Goal: Task Accomplishment & Management: Manage account settings

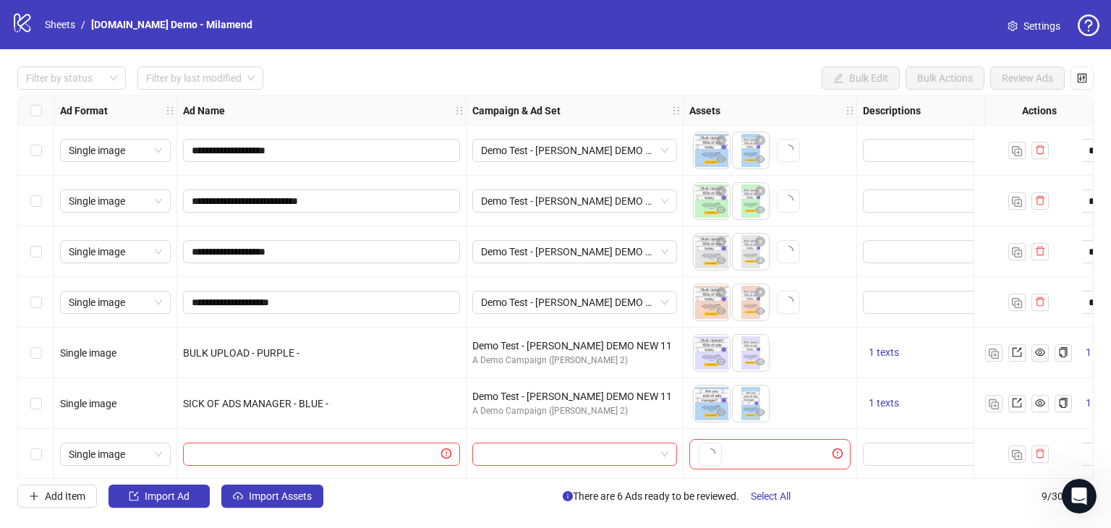
scroll to position [108, 0]
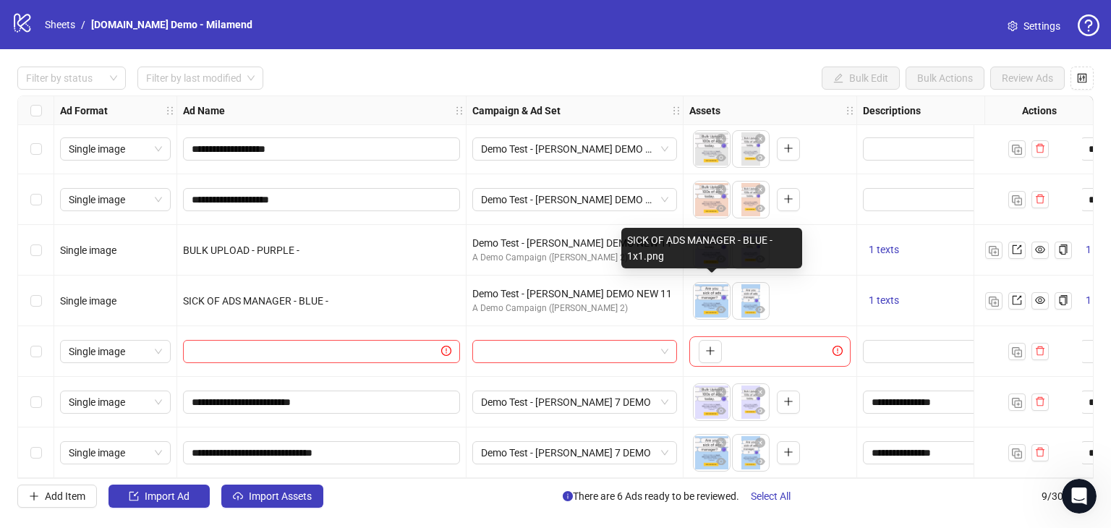
click at [713, 284] on img at bounding box center [711, 301] width 36 height 36
click at [704, 292] on img at bounding box center [711, 301] width 36 height 36
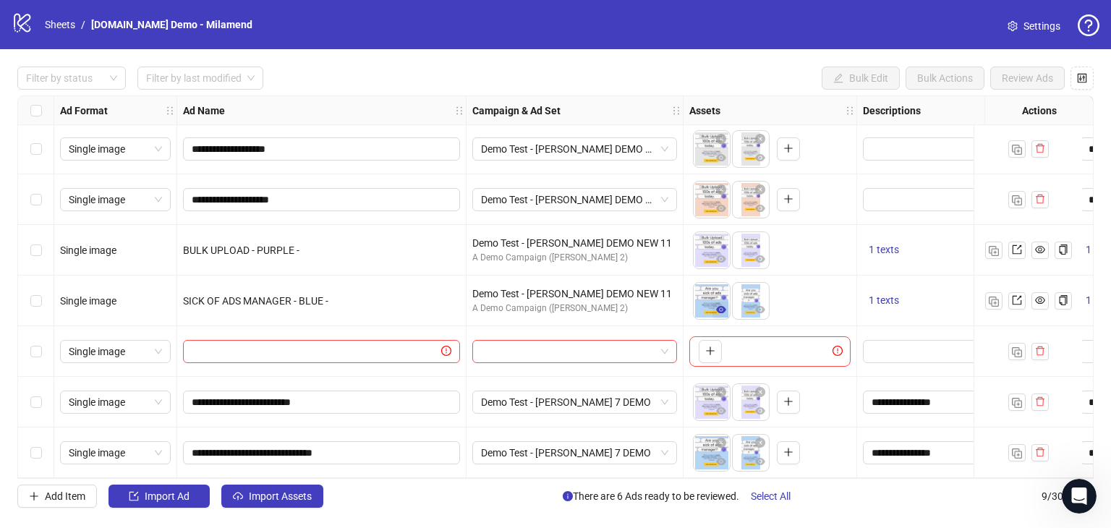
click at [721, 307] on icon "eye" at bounding box center [721, 309] width 10 height 7
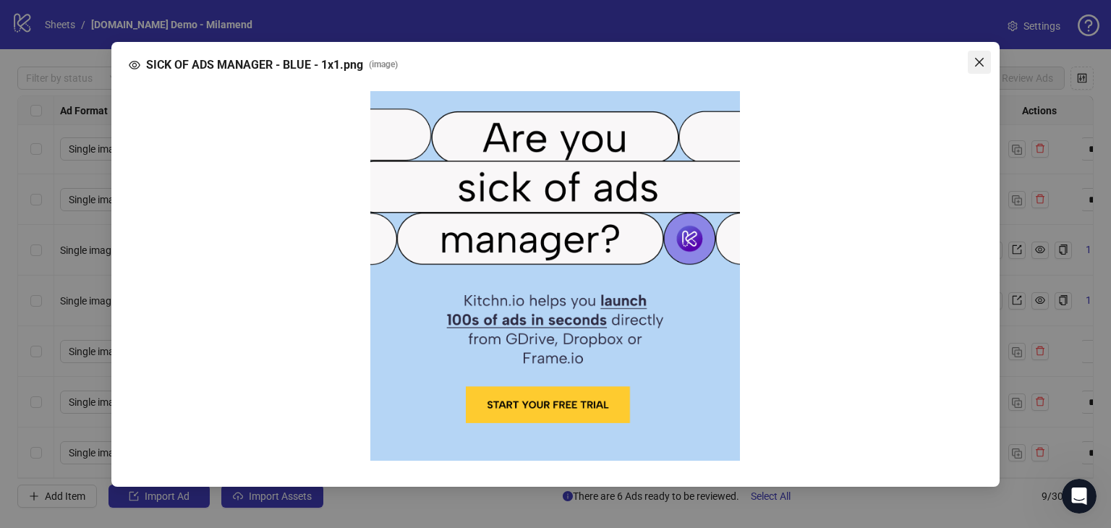
click at [977, 62] on icon "close" at bounding box center [979, 62] width 12 height 12
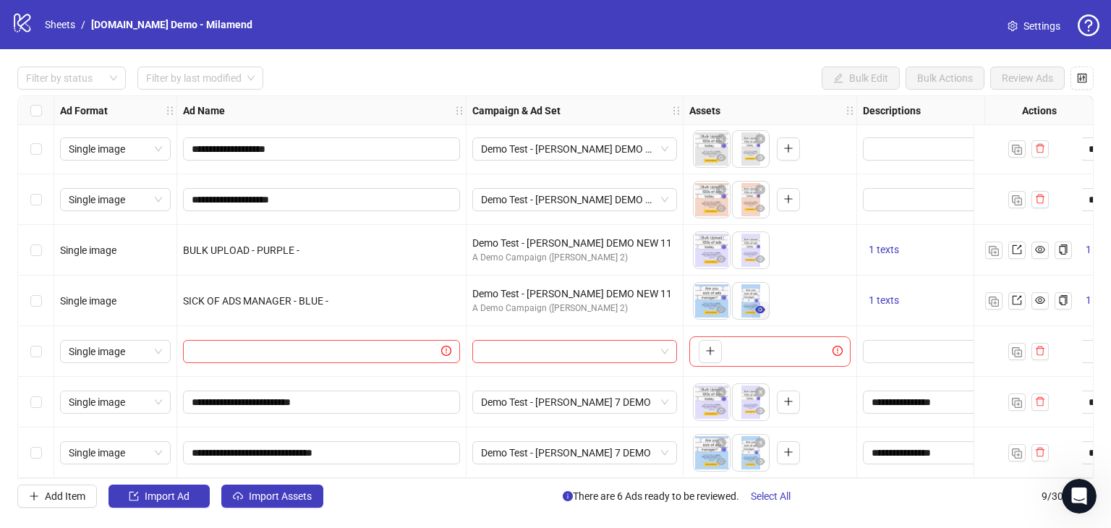
click at [751, 301] on button "button" at bounding box center [759, 309] width 17 height 17
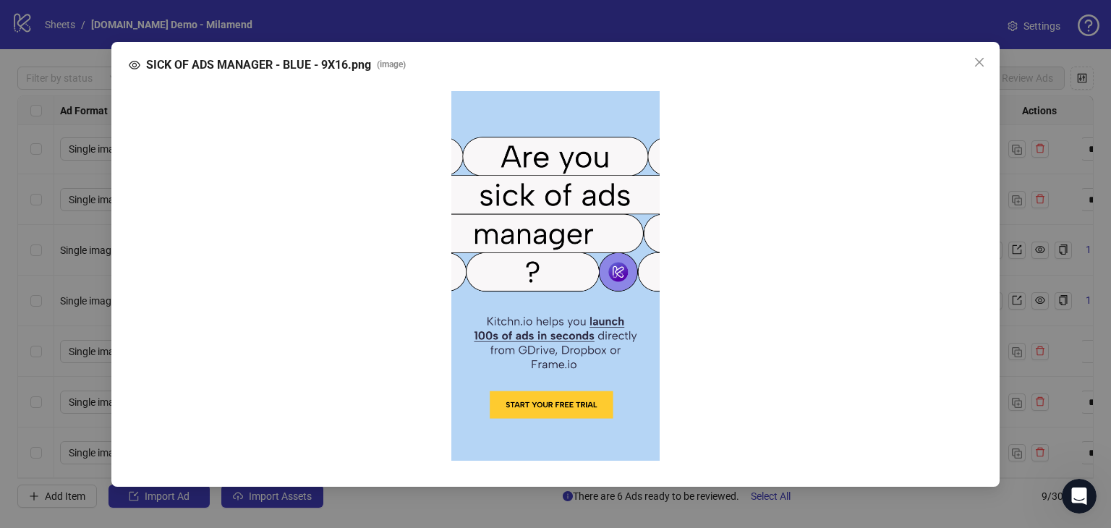
click at [975, 66] on icon "close" at bounding box center [979, 62] width 12 height 12
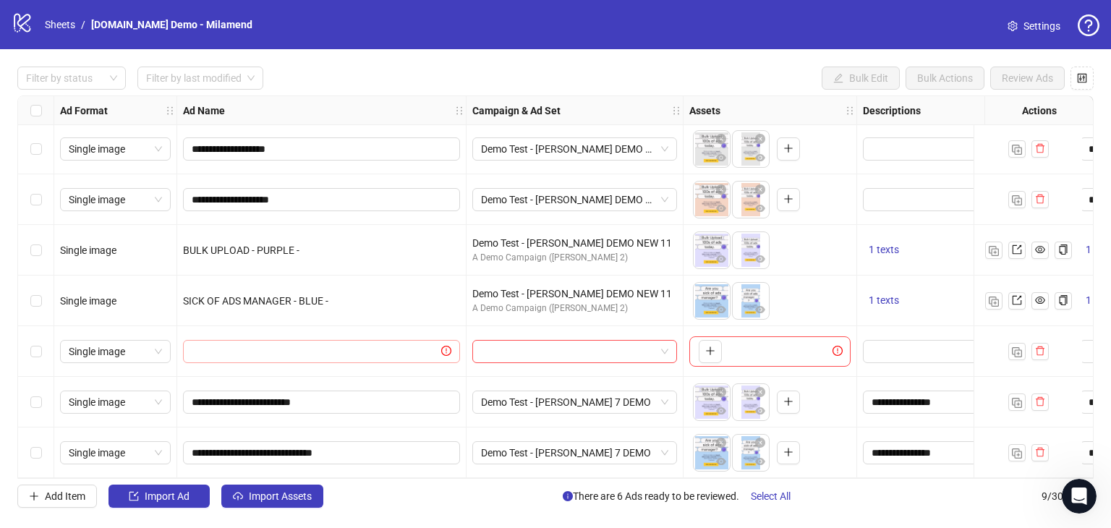
scroll to position [0, 0]
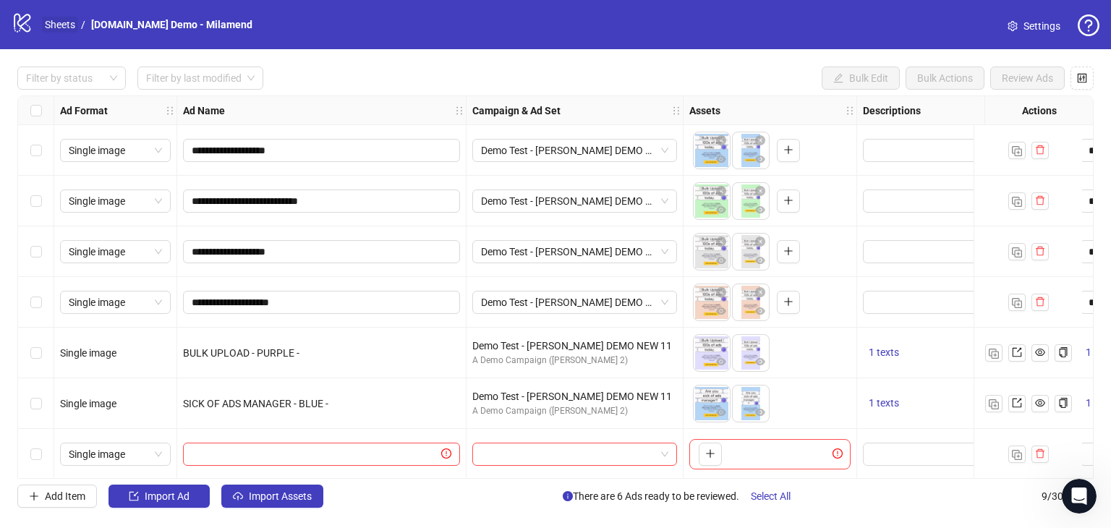
click at [67, 17] on link "Sheets" at bounding box center [60, 25] width 36 height 16
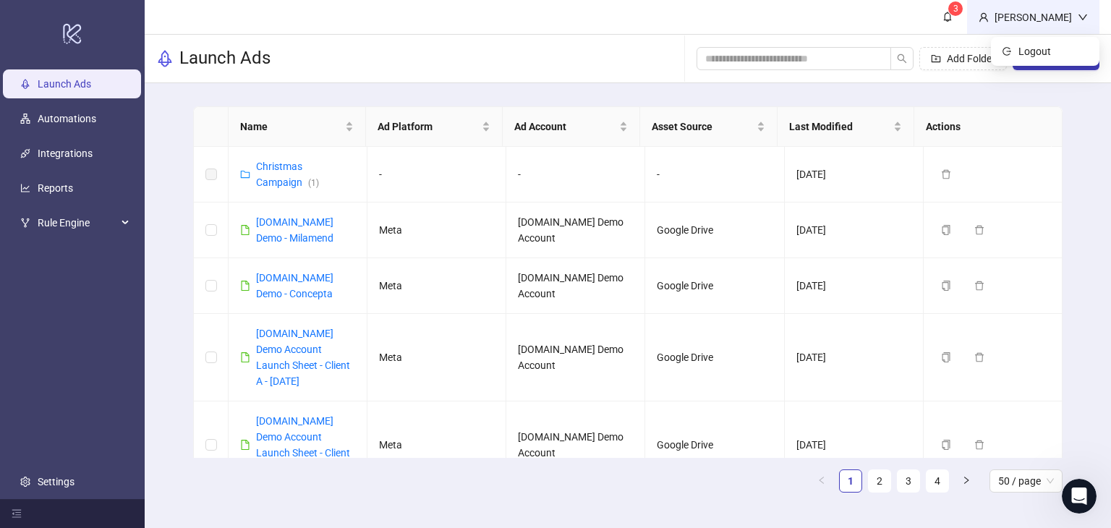
click at [1070, 10] on div "[PERSON_NAME]" at bounding box center [1032, 17] width 89 height 16
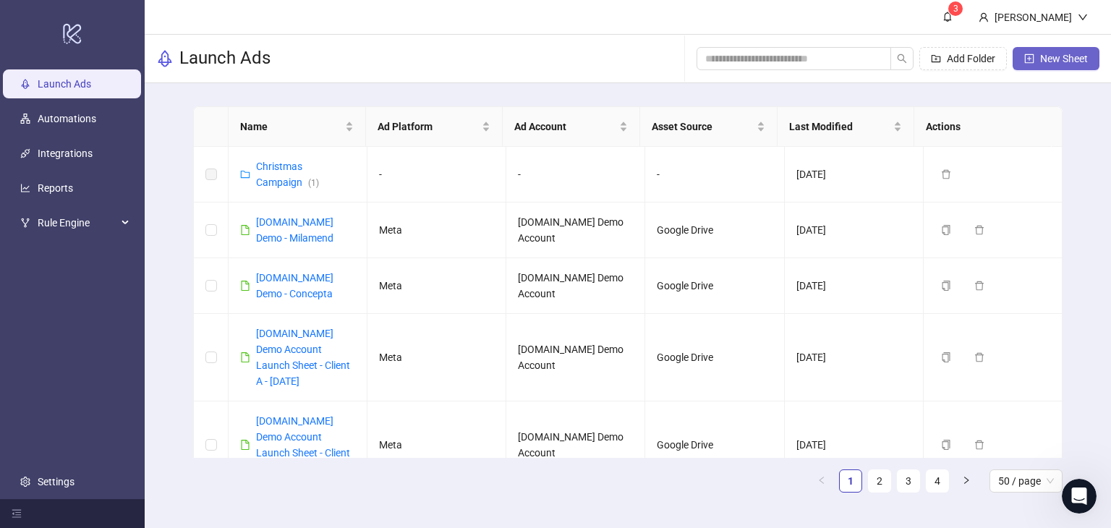
click at [1018, 50] on button "New Sheet" at bounding box center [1055, 58] width 87 height 23
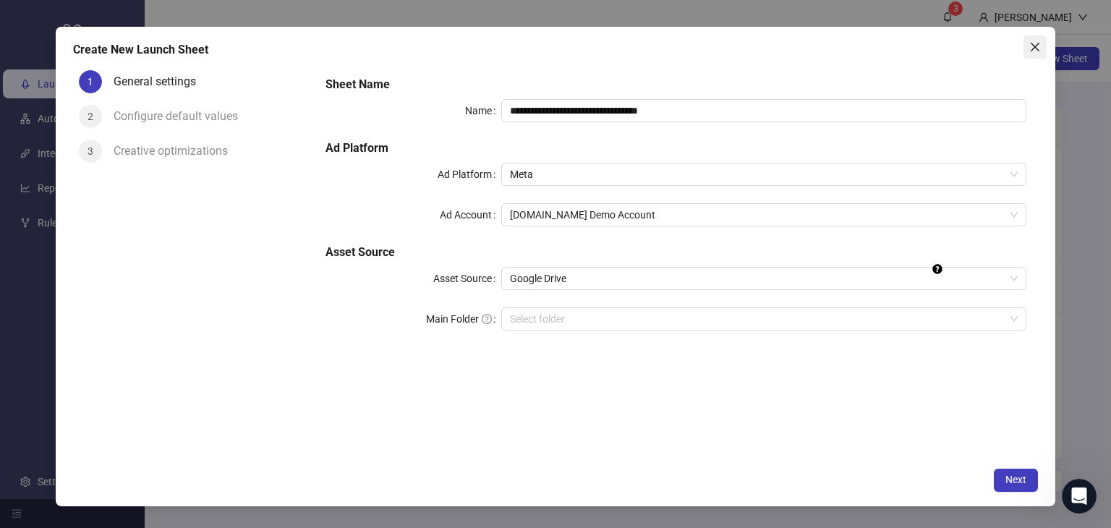
click at [1028, 39] on button "Close" at bounding box center [1034, 46] width 23 height 23
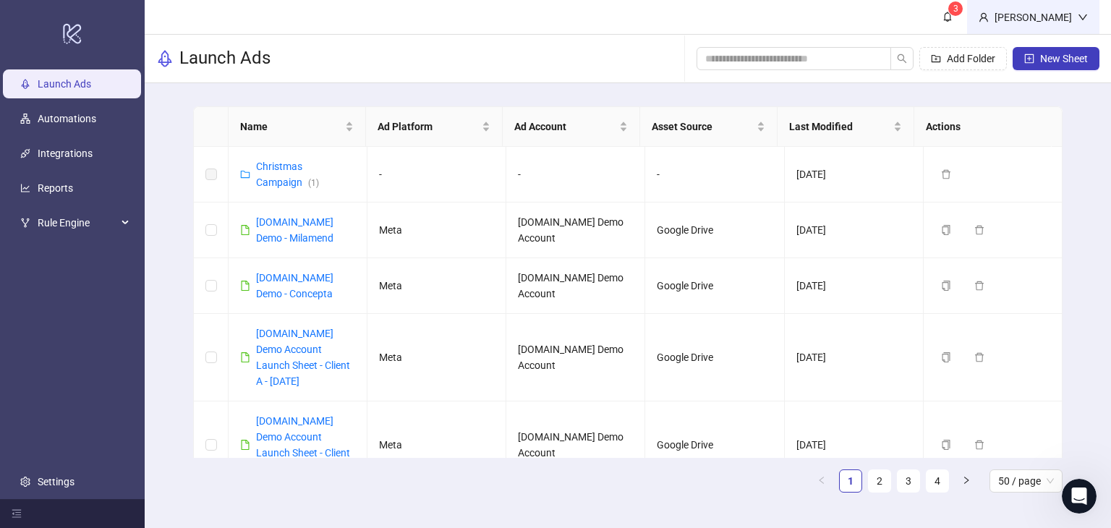
click at [1053, 14] on div "[PERSON_NAME]" at bounding box center [1032, 17] width 89 height 16
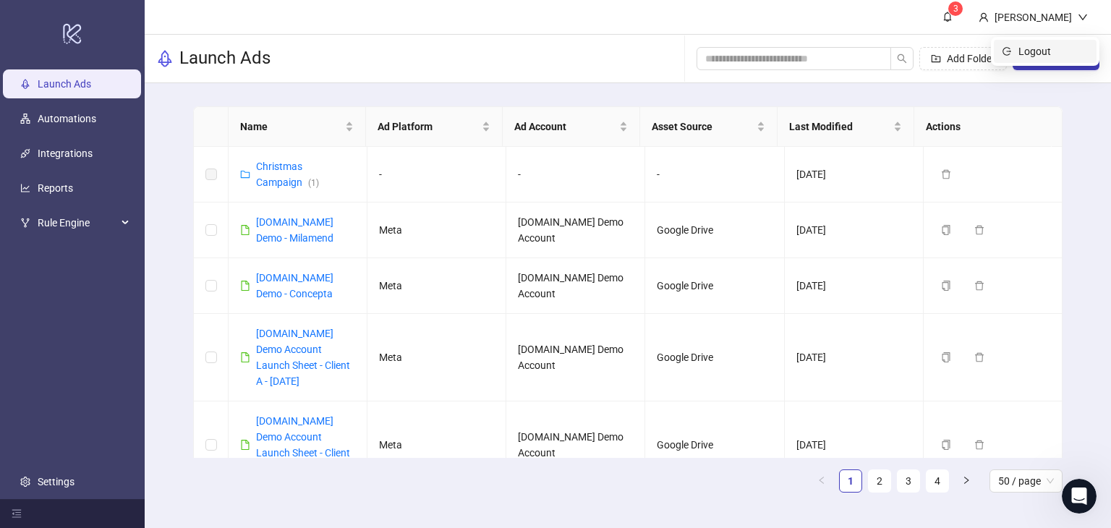
click at [1034, 46] on span "Logout" at bounding box center [1052, 51] width 69 height 16
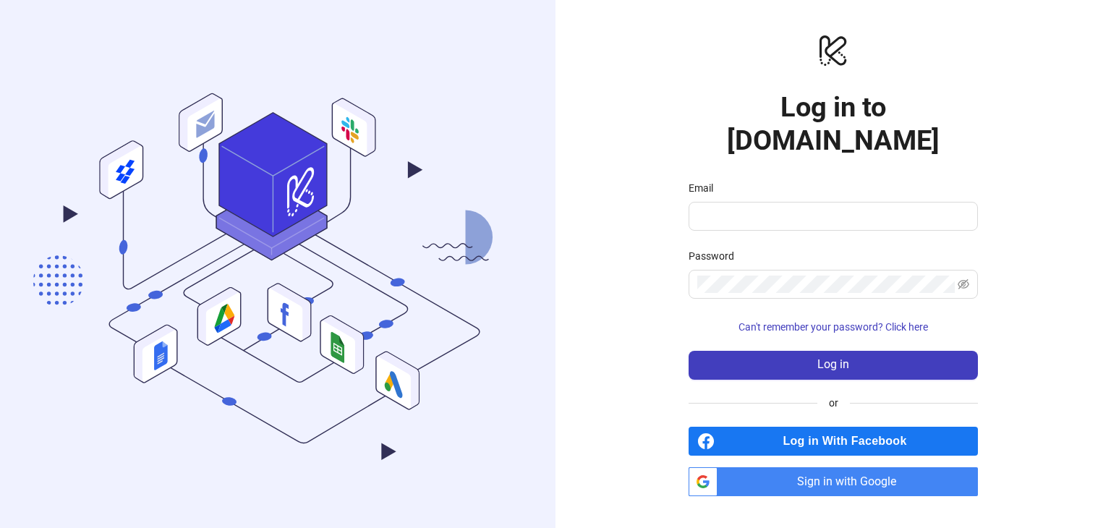
click at [795, 467] on span "Sign in with Google" at bounding box center [850, 481] width 254 height 29
